Goal: Check status: Check status

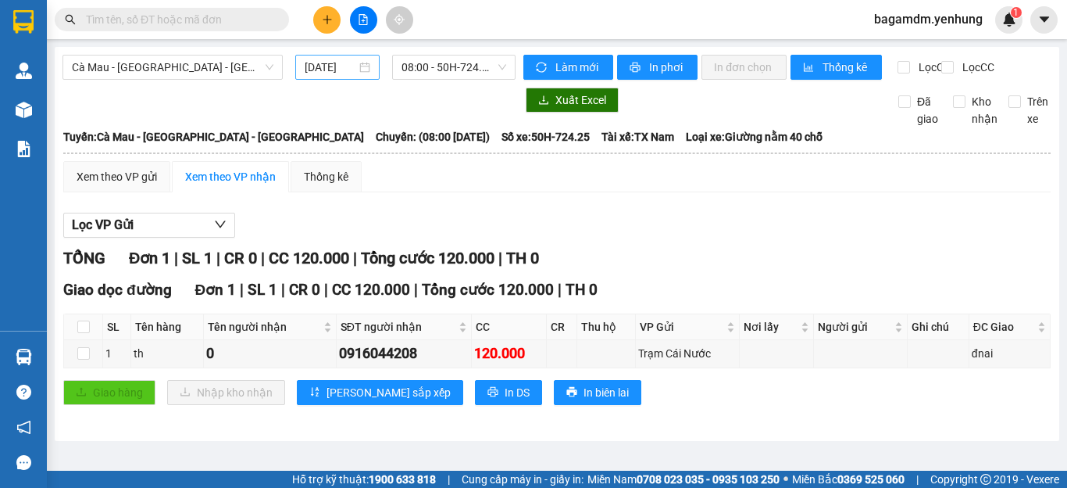
click at [359, 65] on div "14/08/2025" at bounding box center [338, 67] width 66 height 17
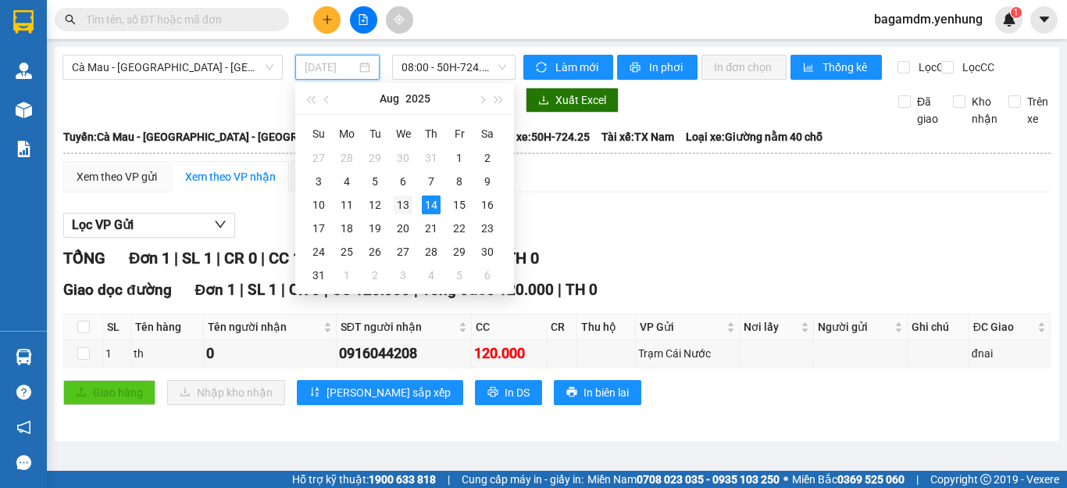
click at [406, 202] on div "13" at bounding box center [403, 204] width 19 height 19
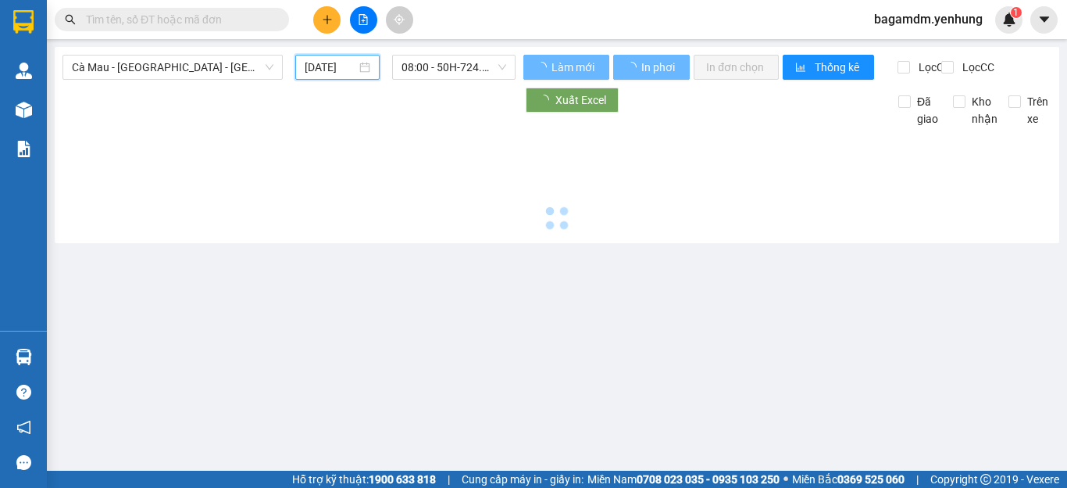
type input "13/08/2025"
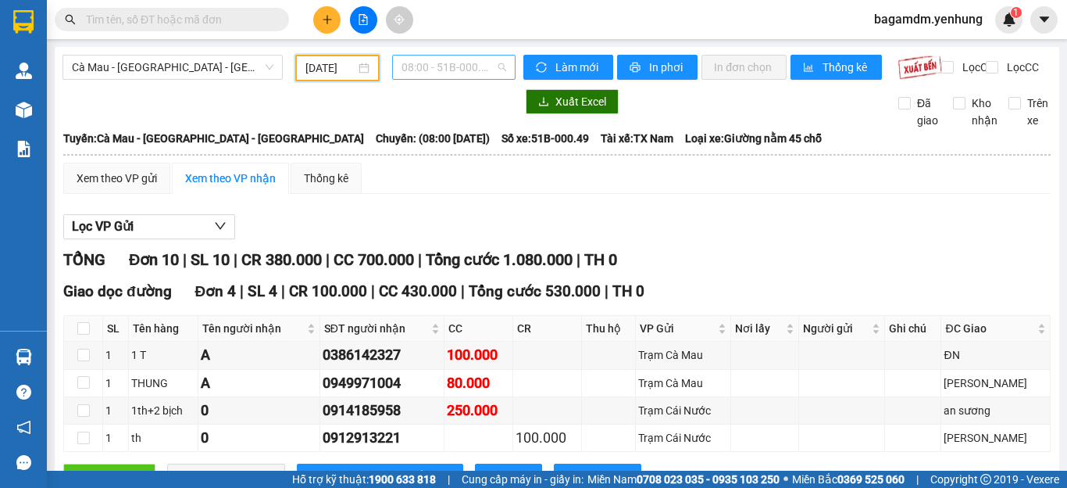
click at [443, 56] on span "08:00 - 51B-000.49" at bounding box center [454, 66] width 105 height 23
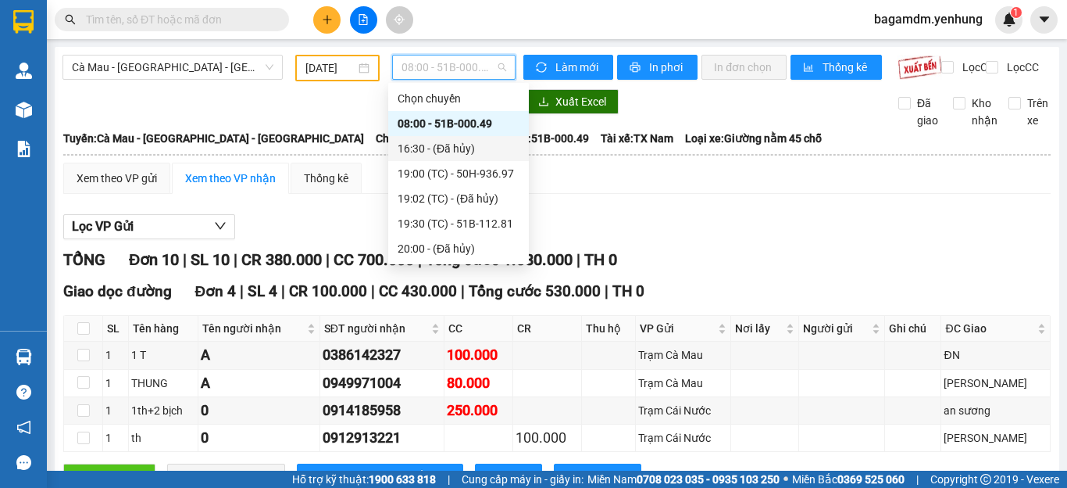
click at [460, 159] on div "16:30 - (Đã hủy)" at bounding box center [458, 148] width 141 height 25
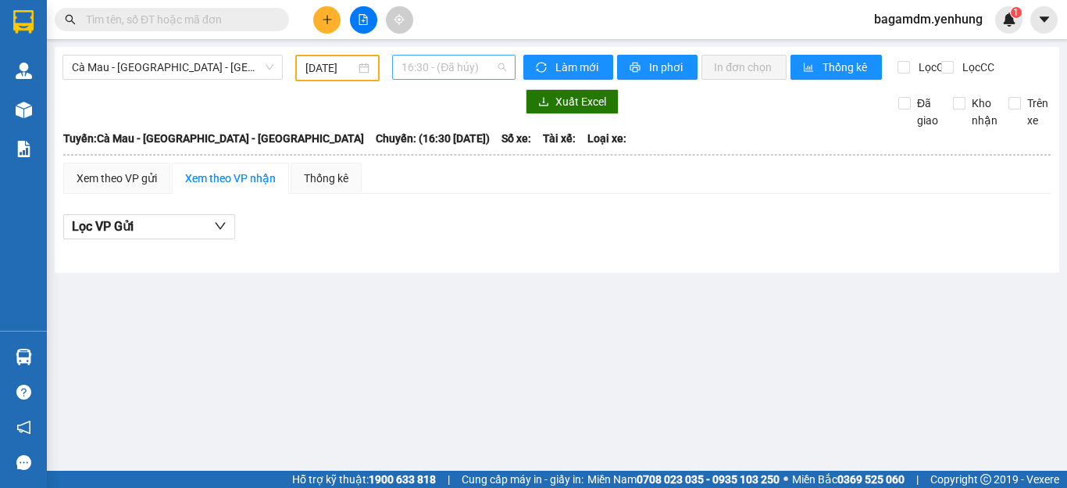
click at [452, 71] on span "16:30 - (Đã hủy)" at bounding box center [454, 66] width 105 height 23
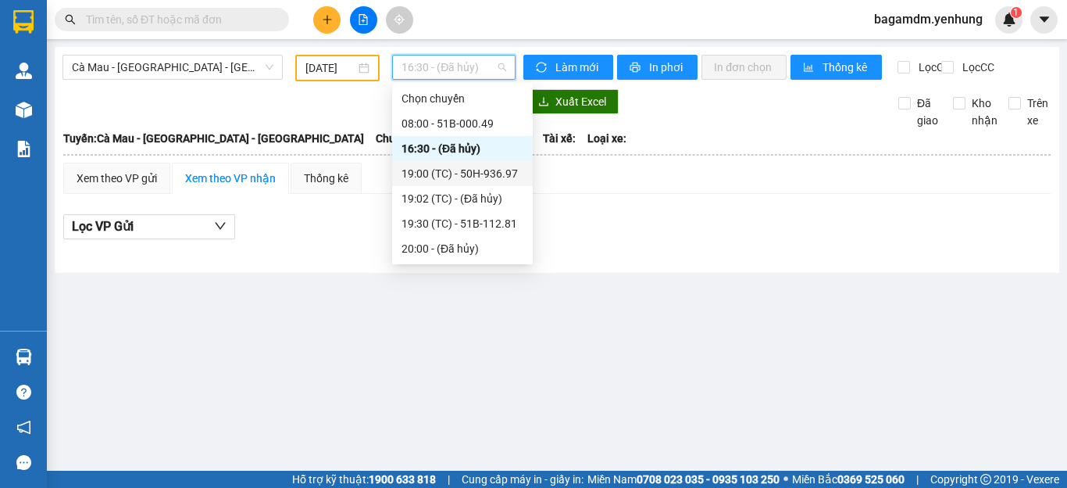
click at [457, 180] on div "19:00 (TC) - 50H-936.97" at bounding box center [463, 173] width 122 height 17
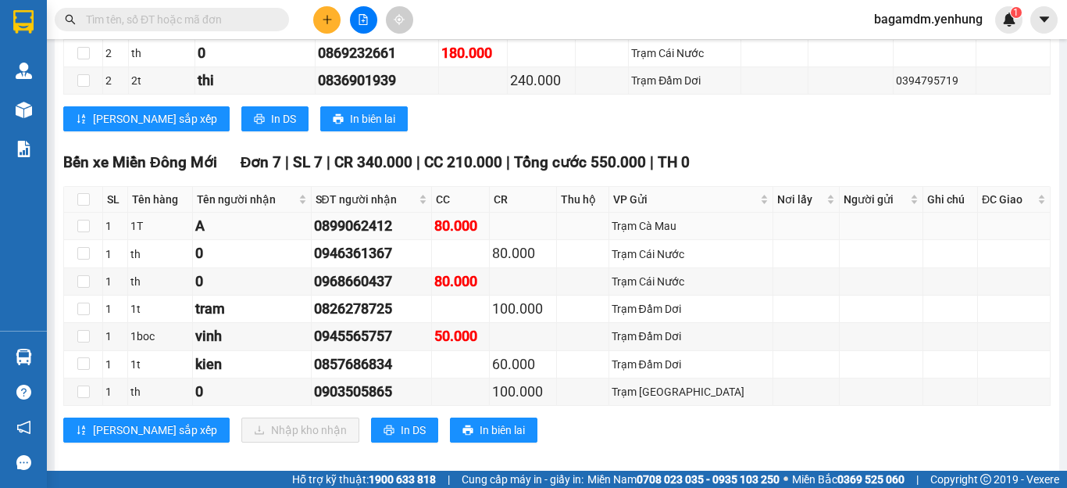
scroll to position [3944, 0]
